Goal: Information Seeking & Learning: Find specific page/section

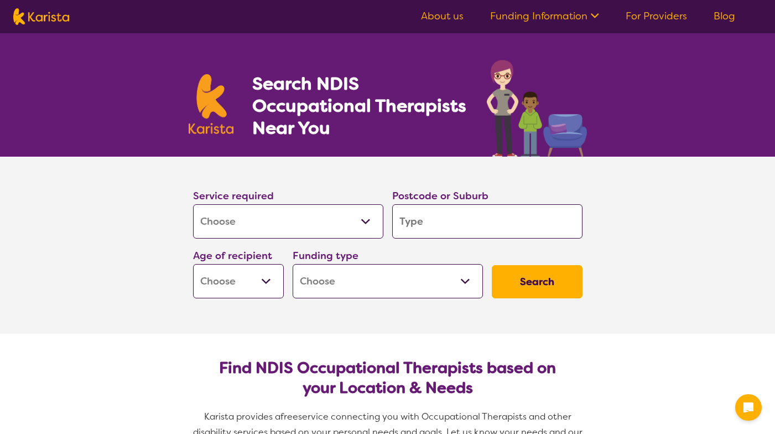
select select "[MEDICAL_DATA]"
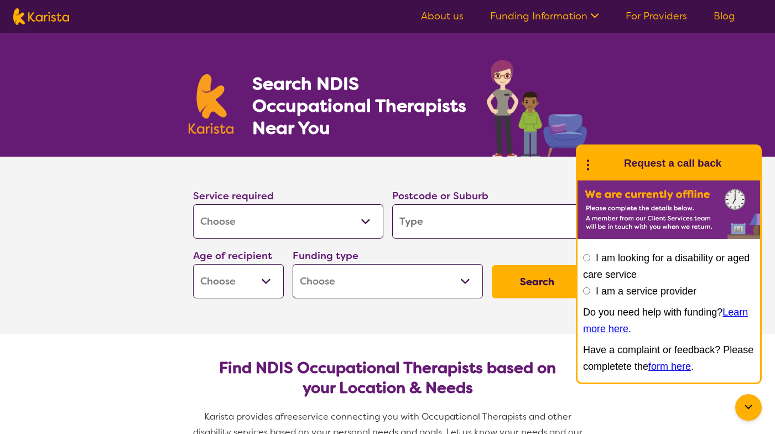
click at [460, 335] on section "Find NDIS Occupational Therapists based on your Location & Needs Karista provid…" at bounding box center [387, 411] width 425 height 154
click at [303, 227] on select "Allied Health Assistant Assessment ([MEDICAL_DATA] or [MEDICAL_DATA]) Behaviour…" at bounding box center [288, 221] width 190 height 34
select select "[MEDICAL_DATA]"
click at [415, 231] on input "search" at bounding box center [487, 221] width 190 height 34
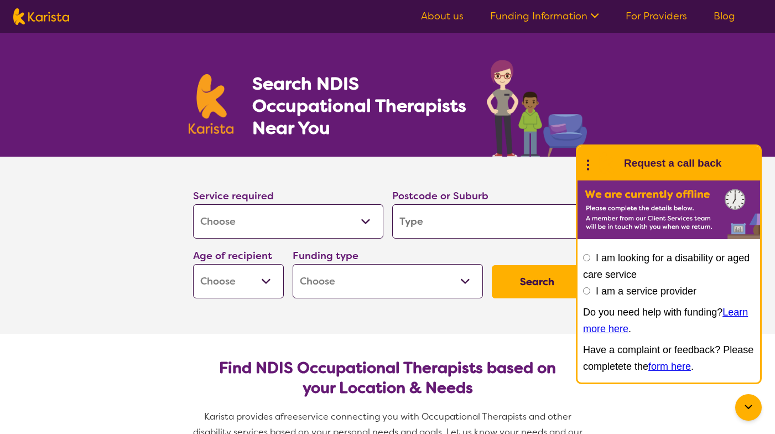
type input "2"
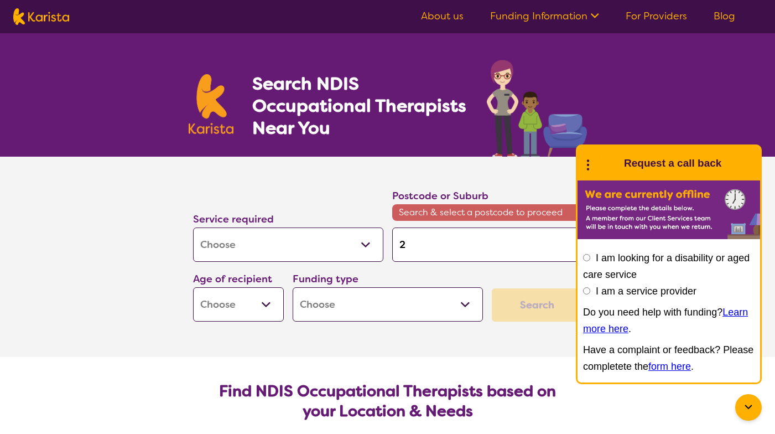
type input "27"
type input "278"
type input "2780"
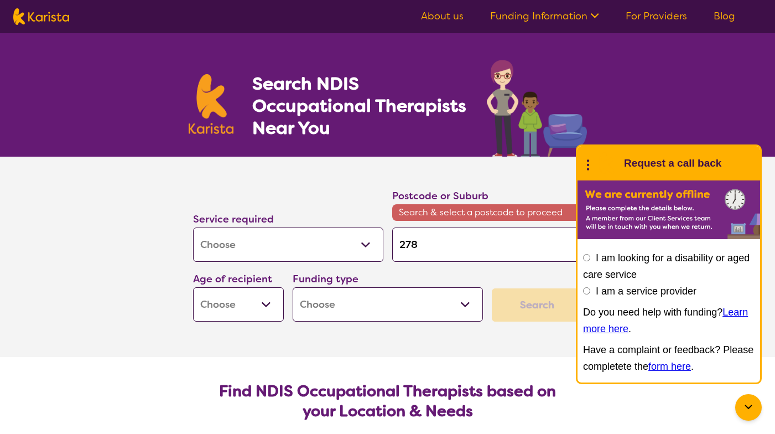
type input "2780"
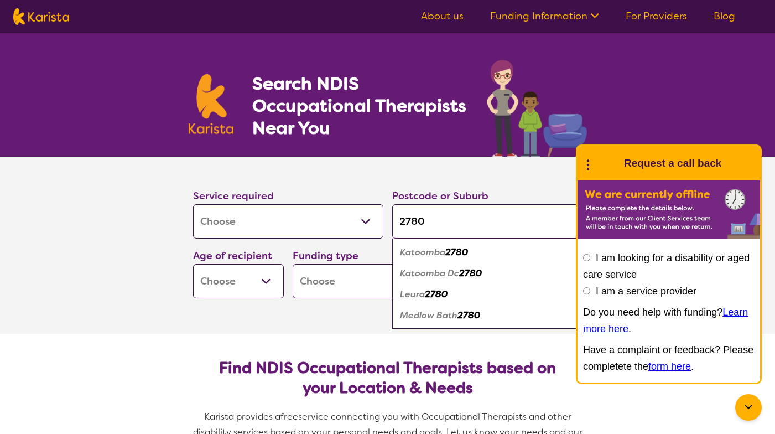
type input "2780"
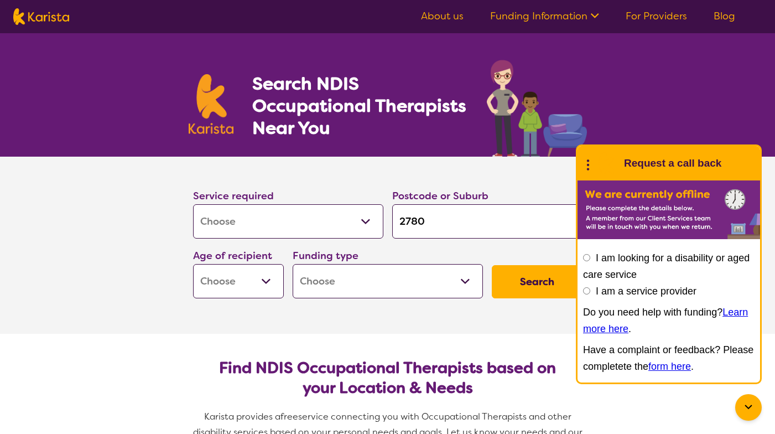
click at [285, 330] on section "Service required Allied Health Assistant Assessment ([MEDICAL_DATA] or [MEDICAL…" at bounding box center [387, 245] width 442 height 177
click at [264, 296] on select "Early Childhood - 0 to 9 Child - 10 to 11 Adolescent - 12 to 17 Adult - 18 to 6…" at bounding box center [238, 281] width 91 height 34
select select "EC"
click at [332, 283] on select "Home Care Package (HCP) National Disability Insurance Scheme (NDIS) I don't know" at bounding box center [388, 281] width 190 height 34
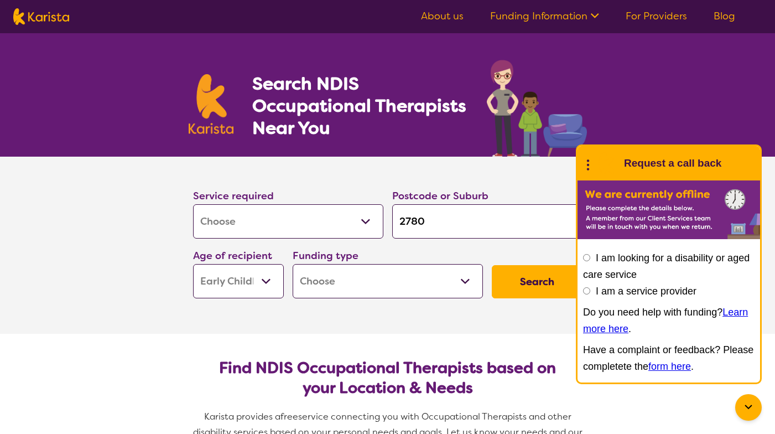
select select "NDIS"
click at [535, 286] on button "Search" at bounding box center [537, 281] width 91 height 33
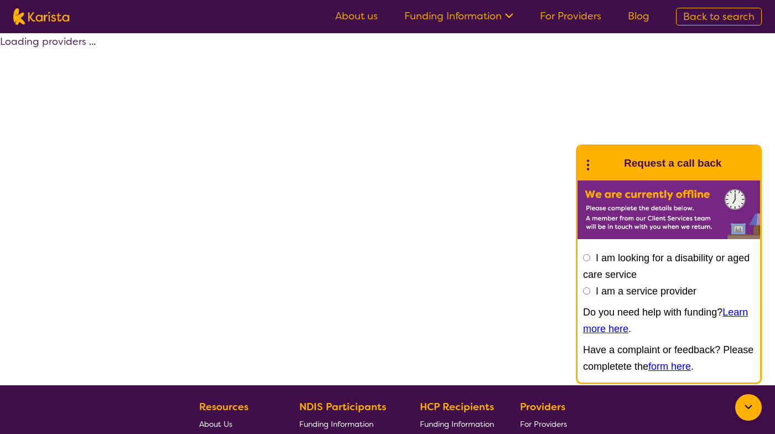
select select "by_score"
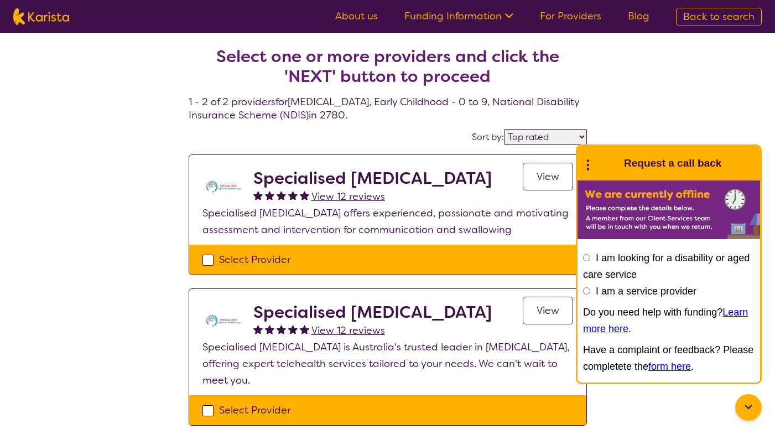
click at [585, 258] on input "I am looking for a disability or aged care service" at bounding box center [586, 257] width 7 height 7
radio input "true"
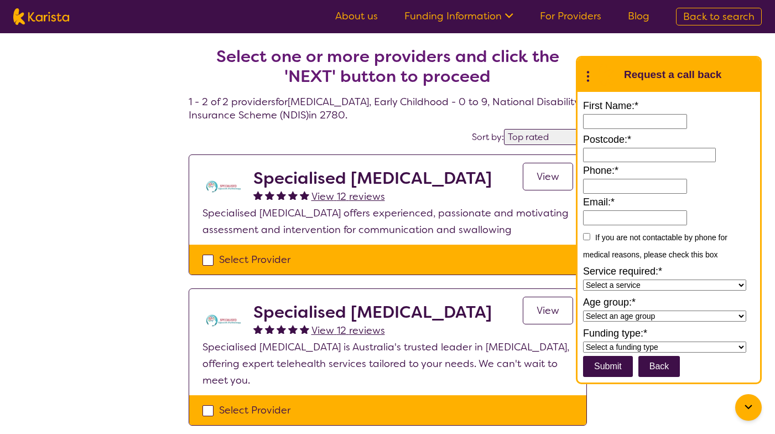
click at [668, 366] on button "Back" at bounding box center [659, 366] width 42 height 21
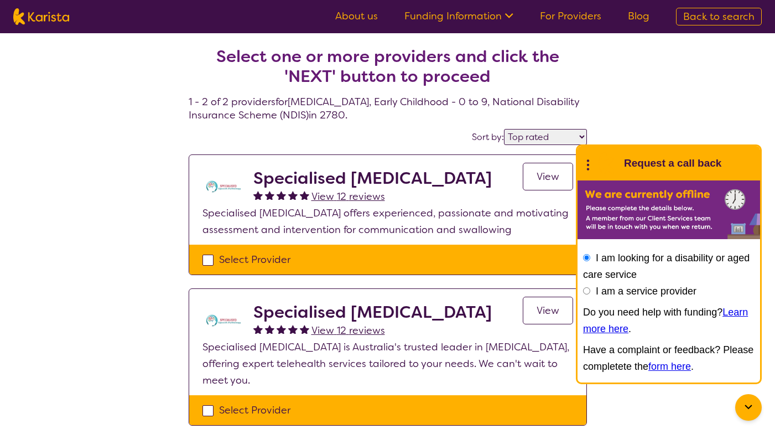
click at [748, 405] on icon at bounding box center [748, 406] width 13 height 13
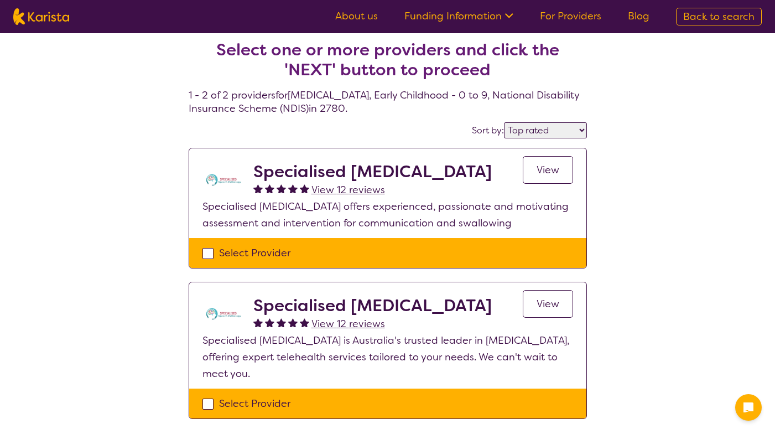
scroll to position [6, 0]
